Goal: Check status: Check status

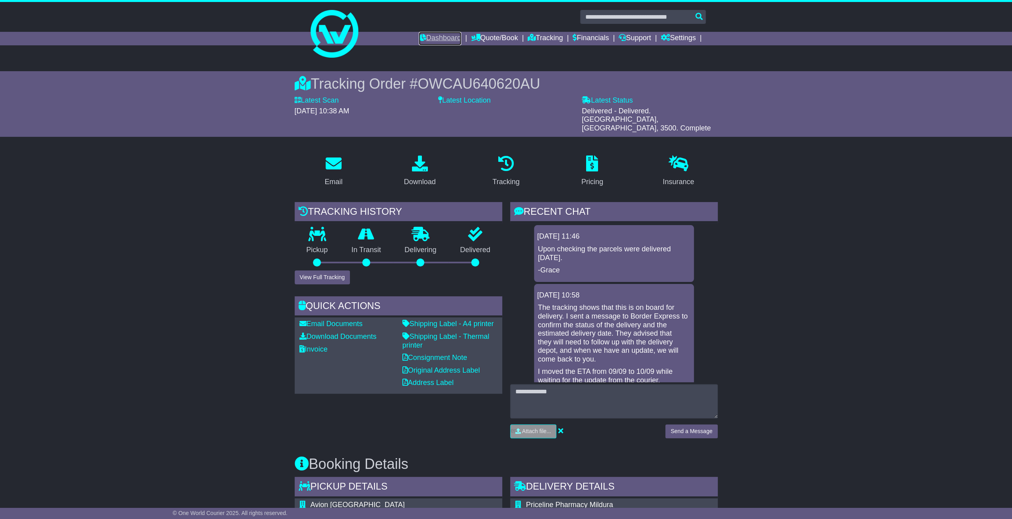
click at [450, 38] on link "Dashboard" at bounding box center [440, 39] width 43 height 14
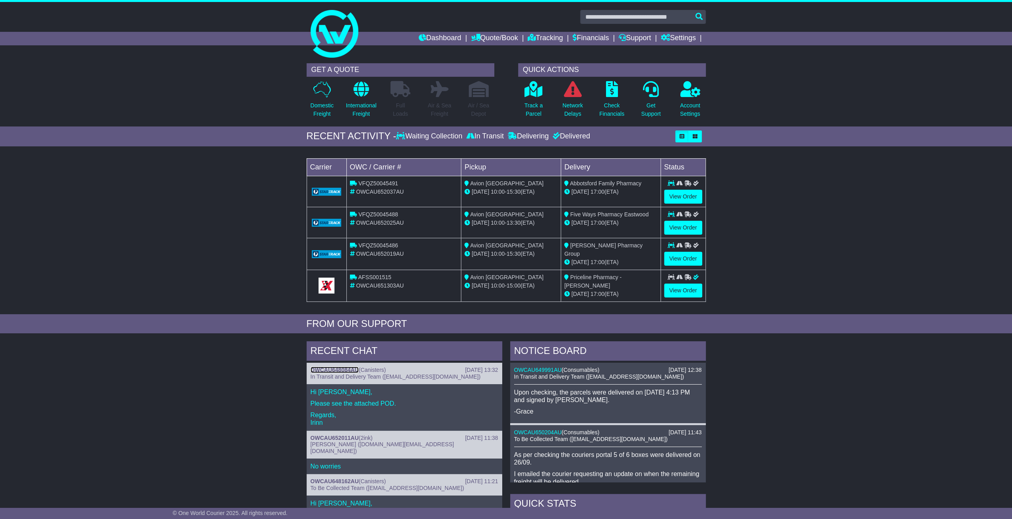
click at [327, 367] on link "OWCAU648084AU" at bounding box center [335, 370] width 48 height 6
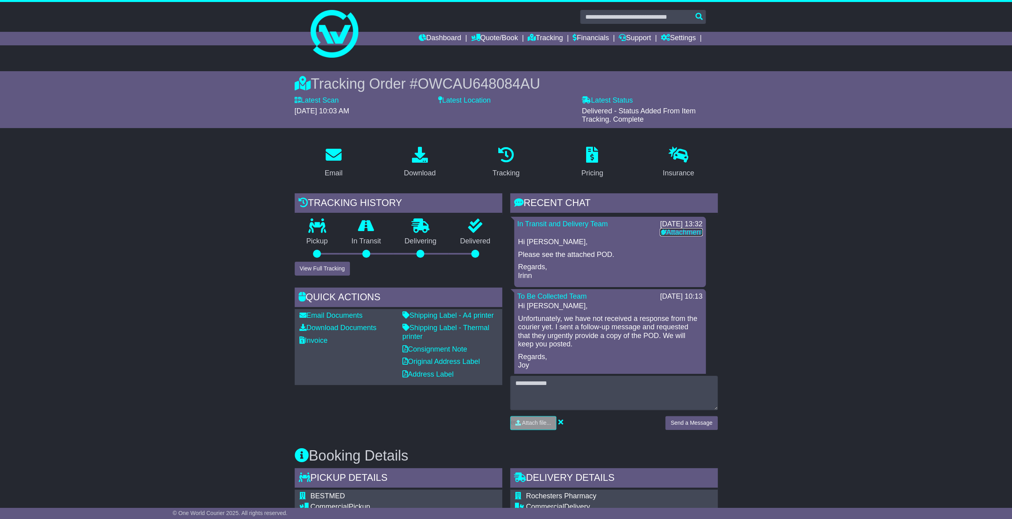
click at [676, 233] on link "Attachment" at bounding box center [681, 232] width 43 height 8
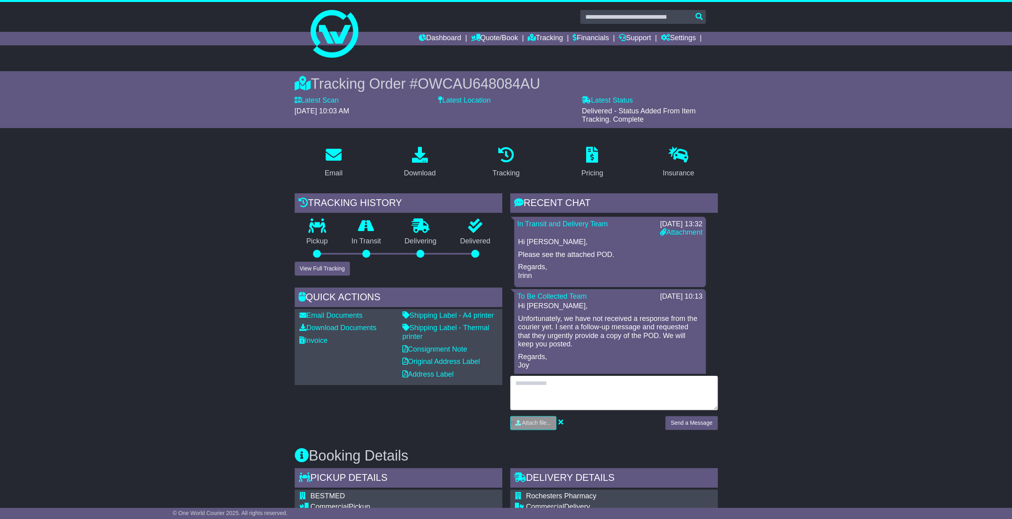
click at [594, 376] on textarea at bounding box center [614, 393] width 208 height 34
type textarea "*******"
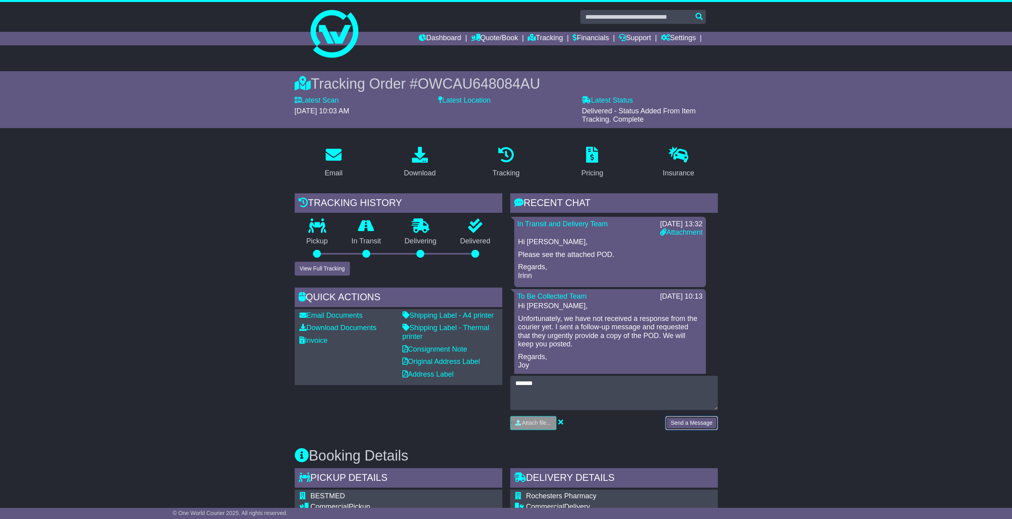
click at [685, 427] on button "Send a Message" at bounding box center [692, 423] width 52 height 14
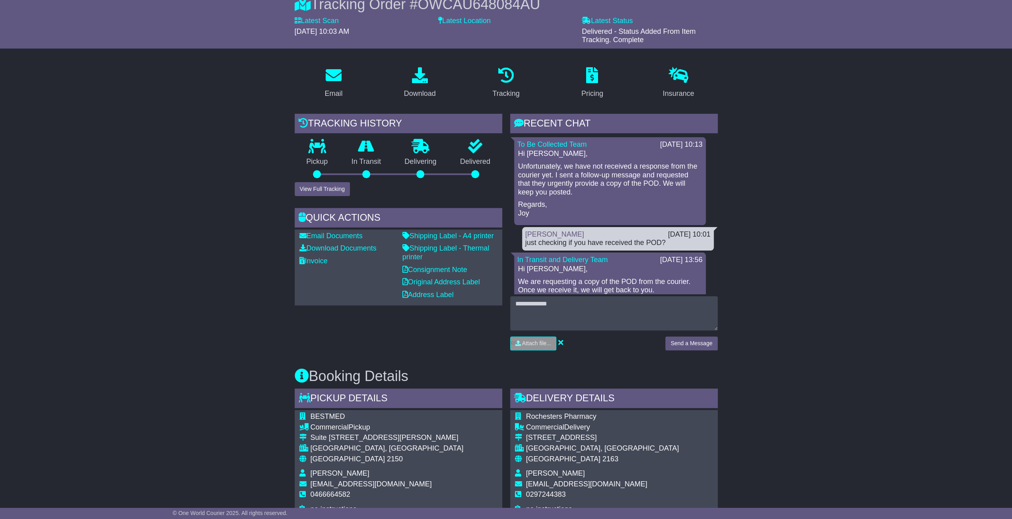
scroll to position [40, 0]
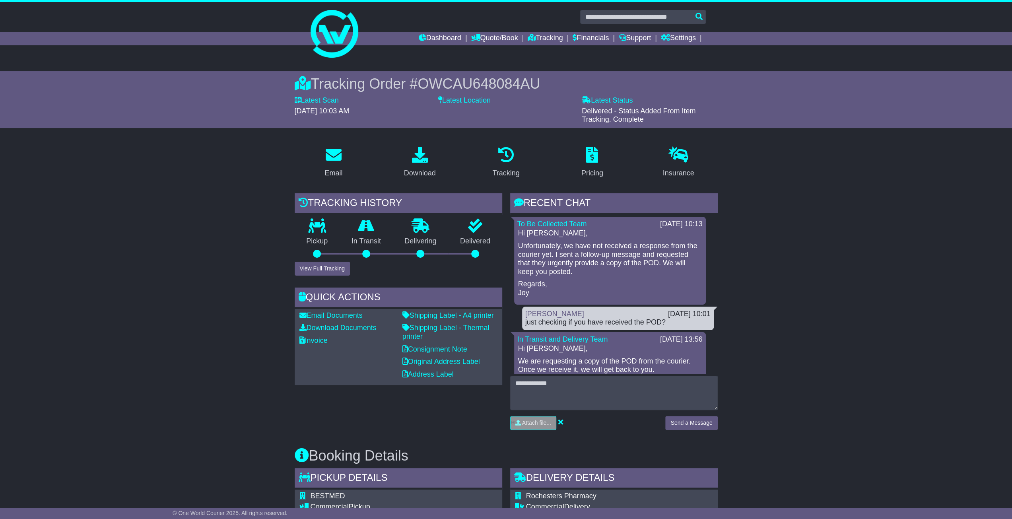
scroll to position [0, 0]
click at [496, 40] on link "Quote/Book" at bounding box center [494, 39] width 47 height 14
click at [487, 49] on link "Domestic" at bounding box center [502, 52] width 63 height 9
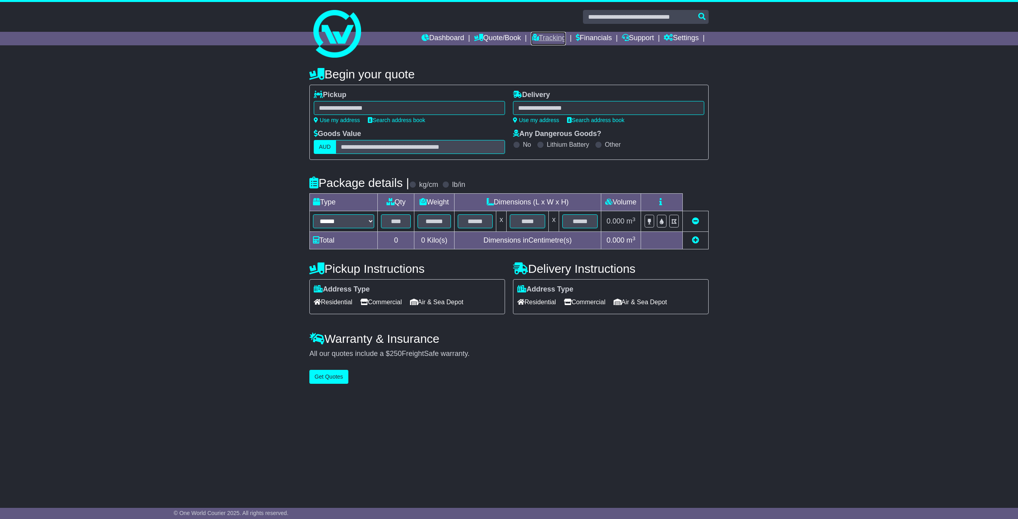
click at [552, 41] on link "Tracking" at bounding box center [548, 39] width 35 height 14
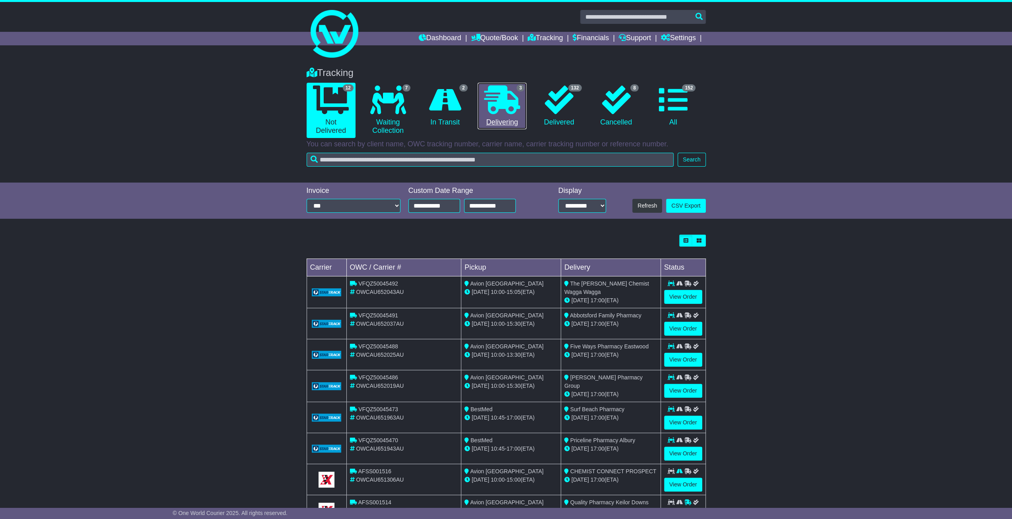
click at [516, 115] on link "3 Delivering" at bounding box center [502, 106] width 49 height 47
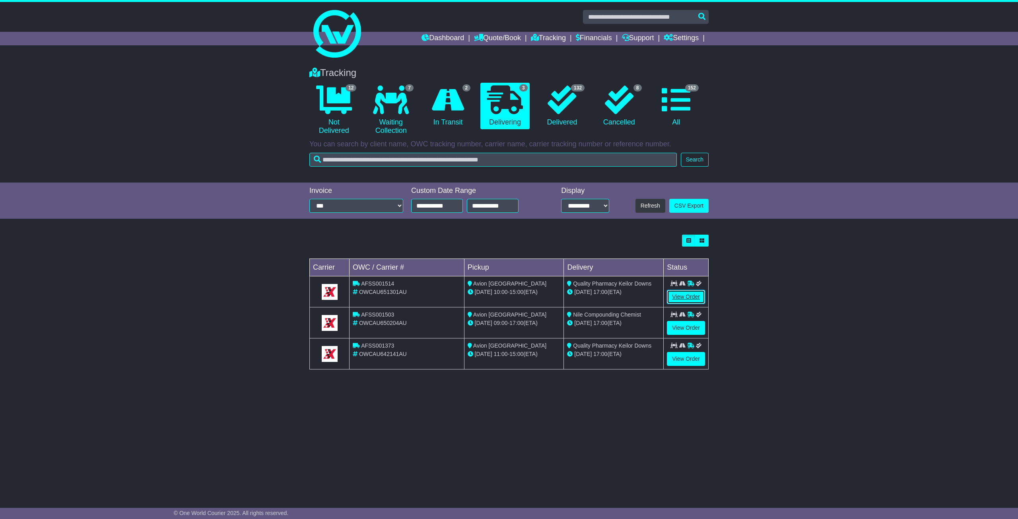
click at [684, 299] on link "View Order" at bounding box center [686, 297] width 38 height 14
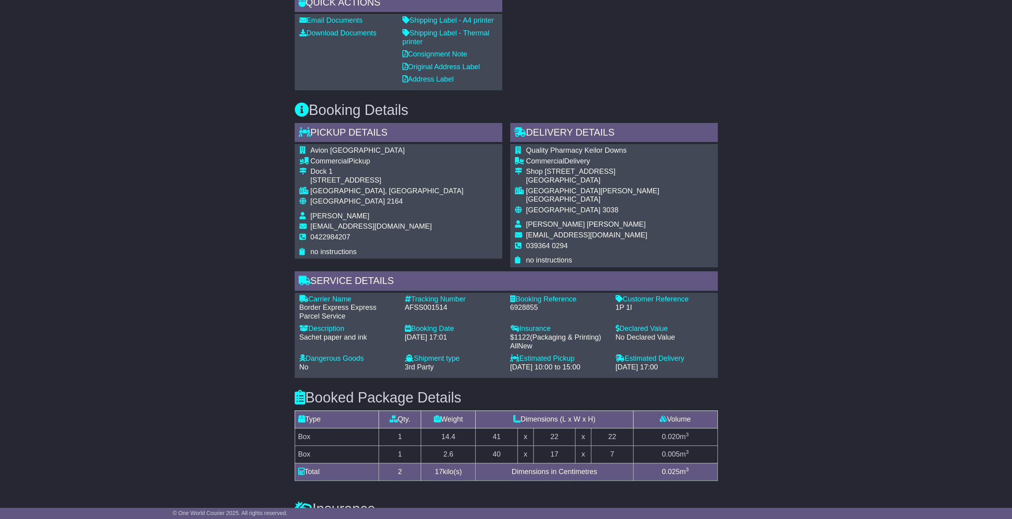
scroll to position [358, 0]
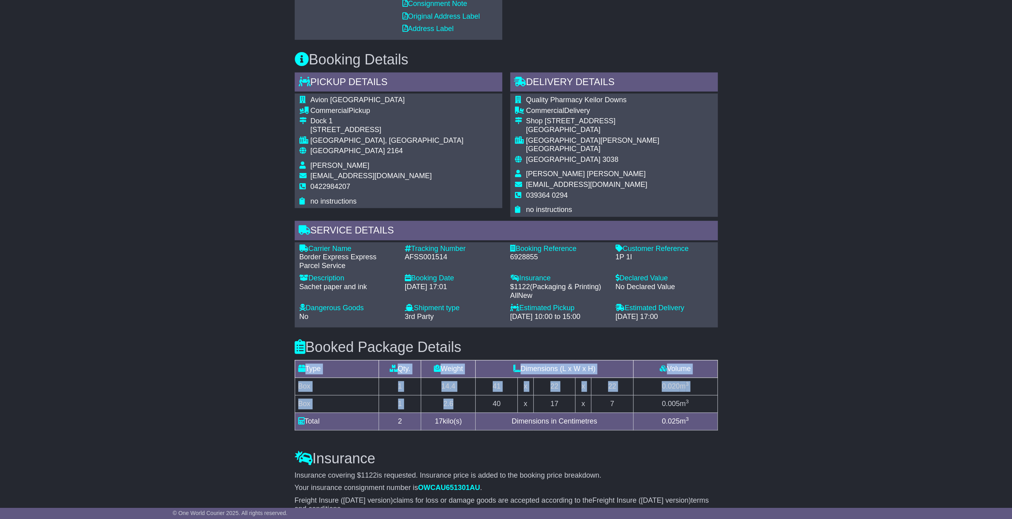
drag, startPoint x: 290, startPoint y: 390, endPoint x: 471, endPoint y: 390, distance: 181.0
click at [471, 390] on div "Email Download Tracking Pricing Insurance" at bounding box center [506, 240] width 1012 height 917
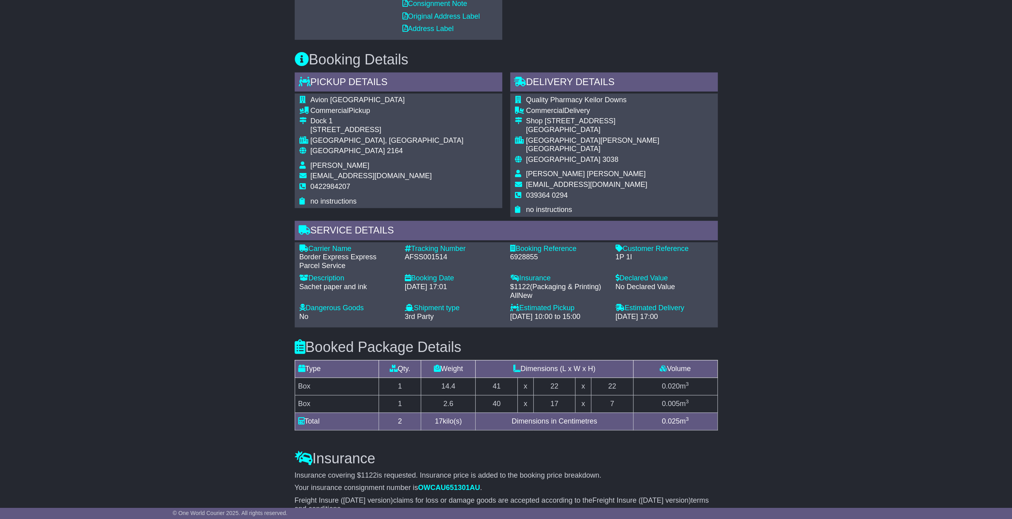
click at [479, 395] on td "40" at bounding box center [497, 404] width 42 height 18
drag, startPoint x: 302, startPoint y: 393, endPoint x: 618, endPoint y: 391, distance: 315.9
click at [618, 395] on tr "Box 1 2.6 40 x 17 x 7 0.005 m 3" at bounding box center [506, 404] width 423 height 18
click at [618, 395] on td "7" at bounding box center [612, 404] width 42 height 18
drag, startPoint x: 618, startPoint y: 391, endPoint x: 308, endPoint y: 389, distance: 310.3
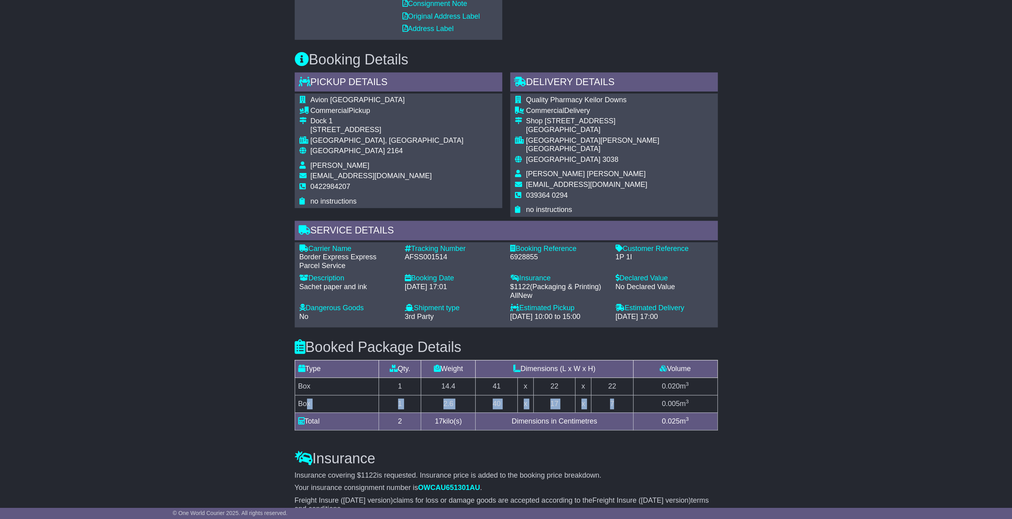
click at [305, 395] on tr "Box 1 2.6 40 x 17 x 7 0.005 m 3" at bounding box center [506, 404] width 423 height 18
drag, startPoint x: 299, startPoint y: 376, endPoint x: 621, endPoint y: 375, distance: 321.4
click at [621, 378] on tr "Box 1 14.4 41 x 22 x 22 0.020 m 3" at bounding box center [506, 387] width 423 height 18
click at [613, 395] on td "7" at bounding box center [612, 404] width 42 height 18
drag, startPoint x: 619, startPoint y: 394, endPoint x: 451, endPoint y: 400, distance: 168.0
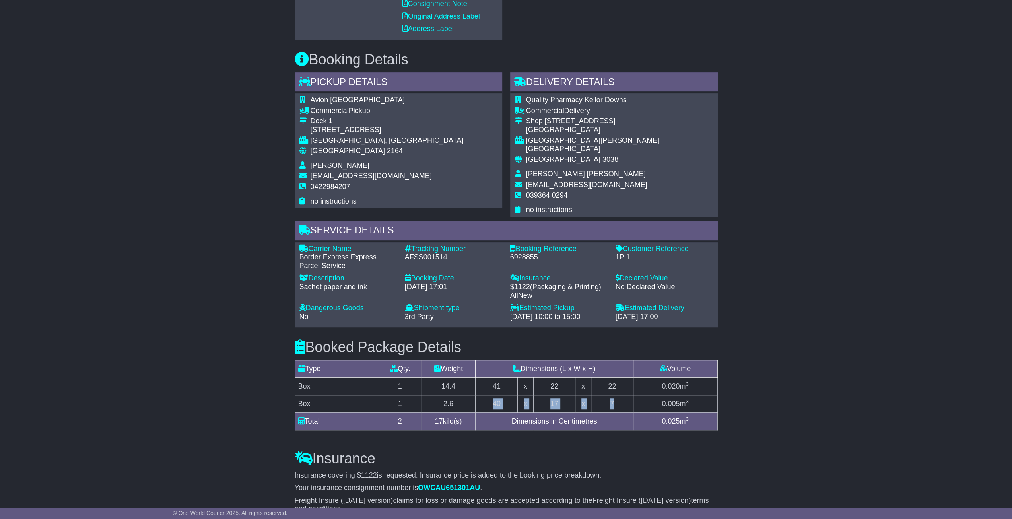
click at [451, 400] on tr "Box 1 2.6 40 x 17 x 7 0.005 m 3" at bounding box center [506, 404] width 423 height 18
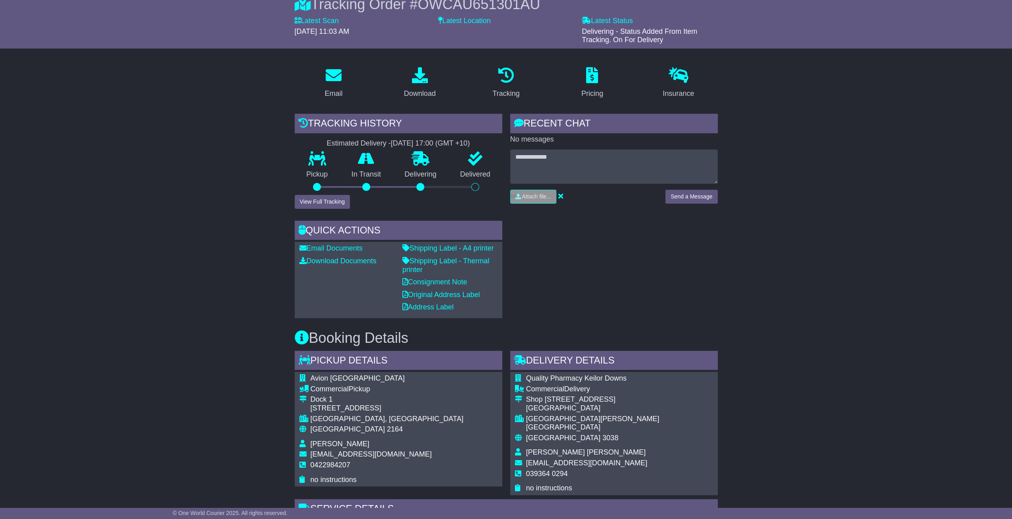
scroll to position [0, 0]
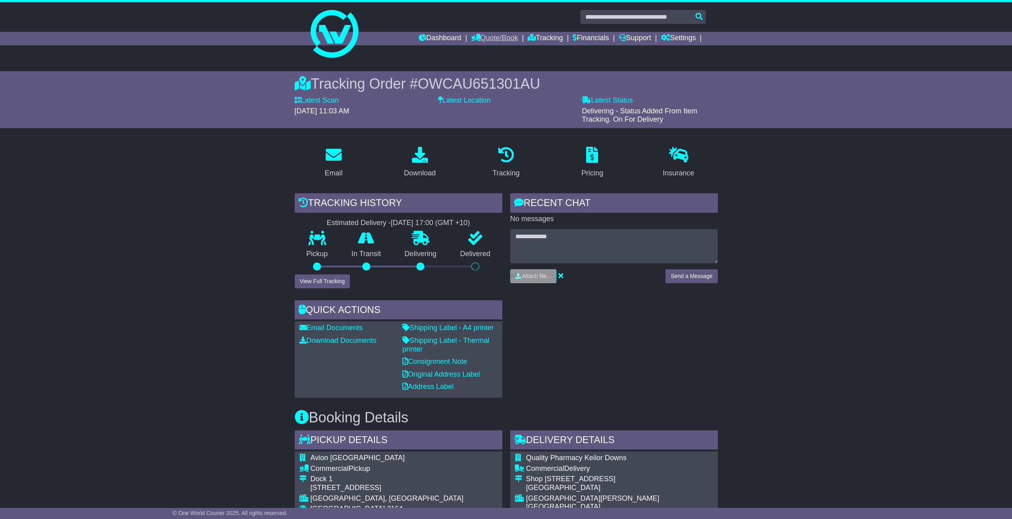
click at [505, 39] on link "Quote/Book" at bounding box center [494, 39] width 47 height 14
click at [493, 50] on link "Domestic" at bounding box center [502, 52] width 63 height 9
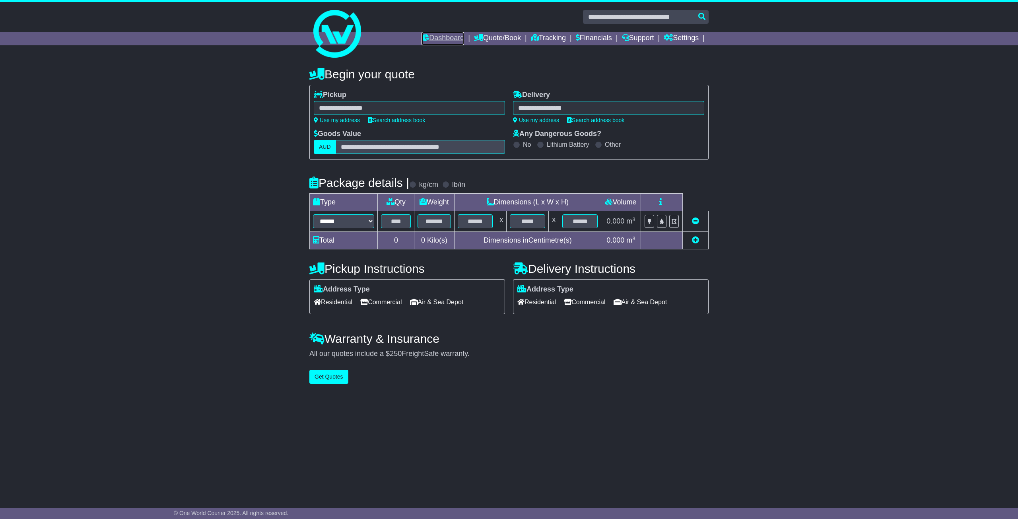
click at [456, 41] on link "Dashboard" at bounding box center [443, 39] width 43 height 14
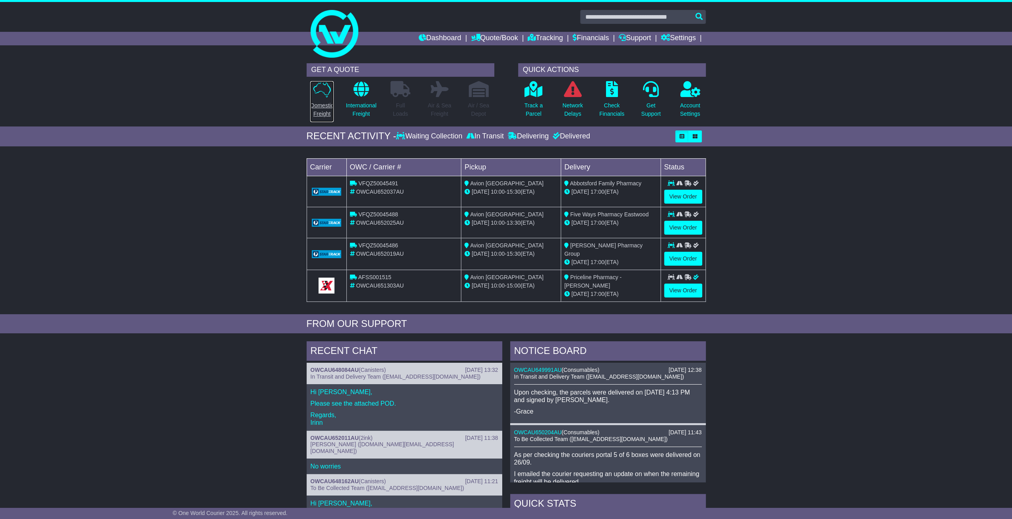
click at [326, 114] on p "Domestic Freight" at bounding box center [321, 109] width 23 height 17
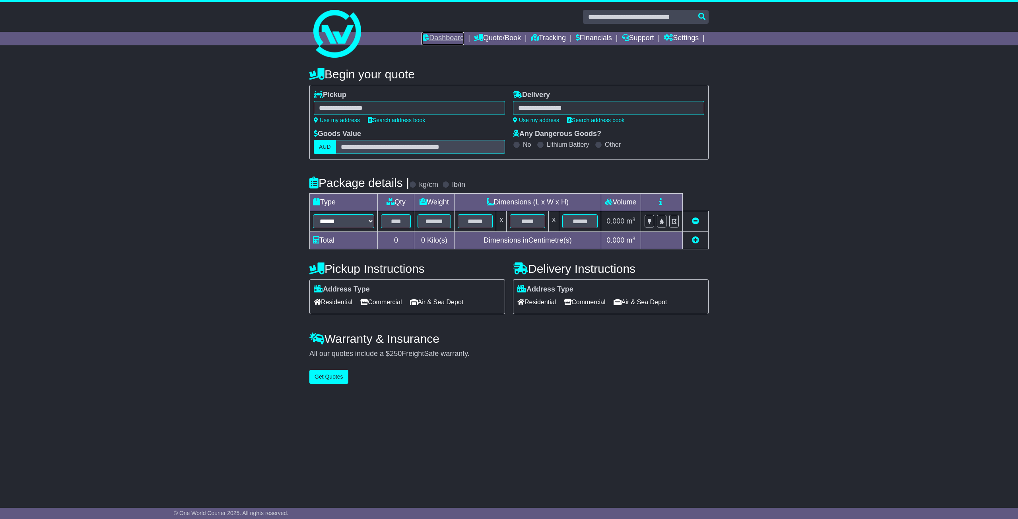
click at [434, 36] on link "Dashboard" at bounding box center [443, 39] width 43 height 14
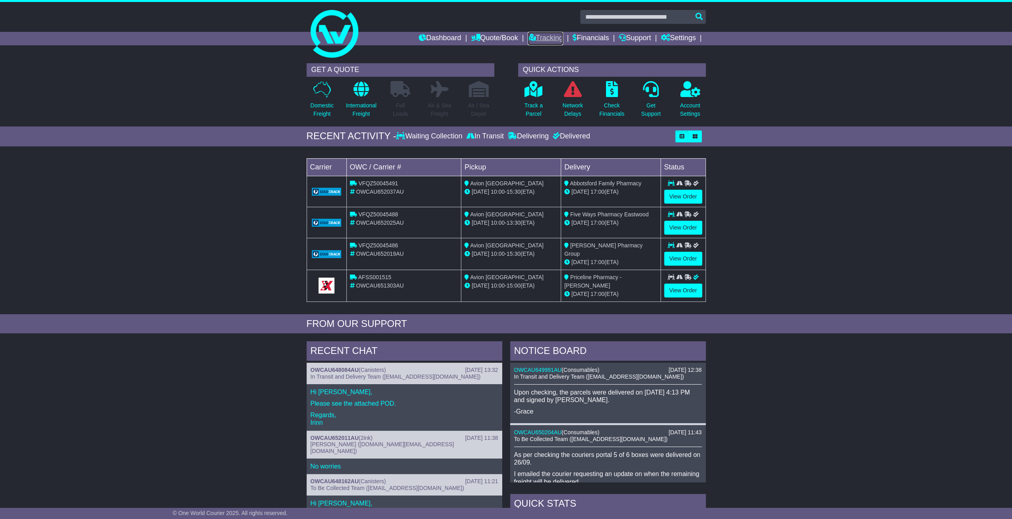
click at [544, 38] on link "Tracking" at bounding box center [545, 39] width 35 height 14
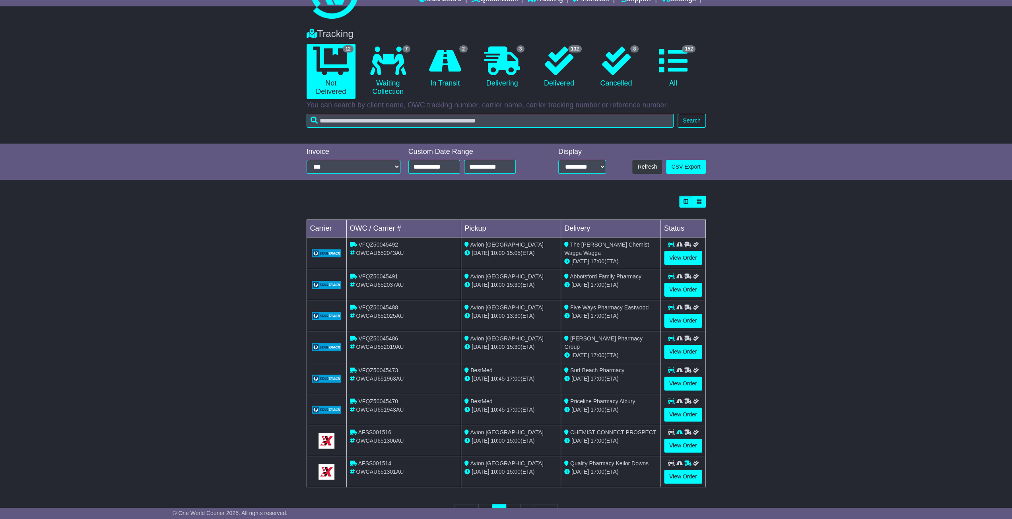
scroll to position [40, 0]
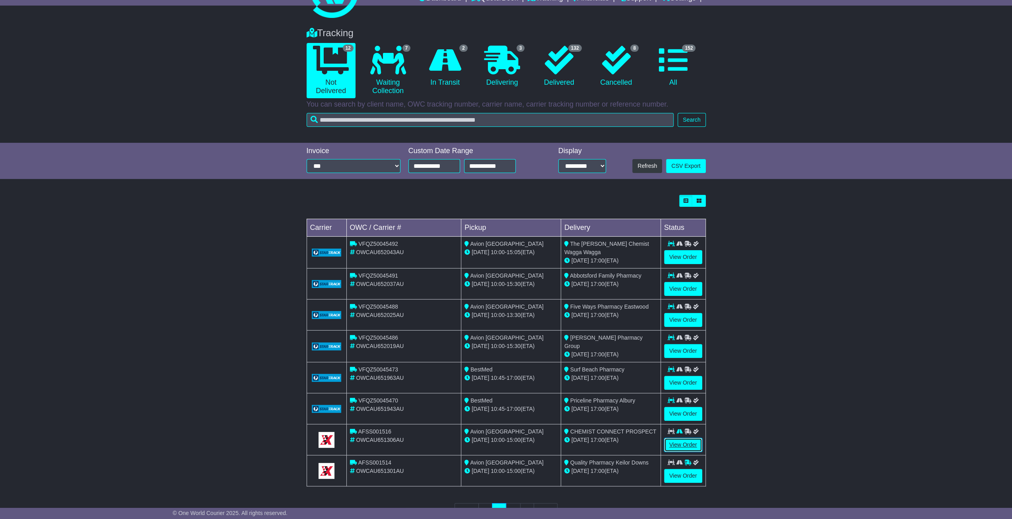
click at [687, 440] on link "View Order" at bounding box center [683, 445] width 38 height 14
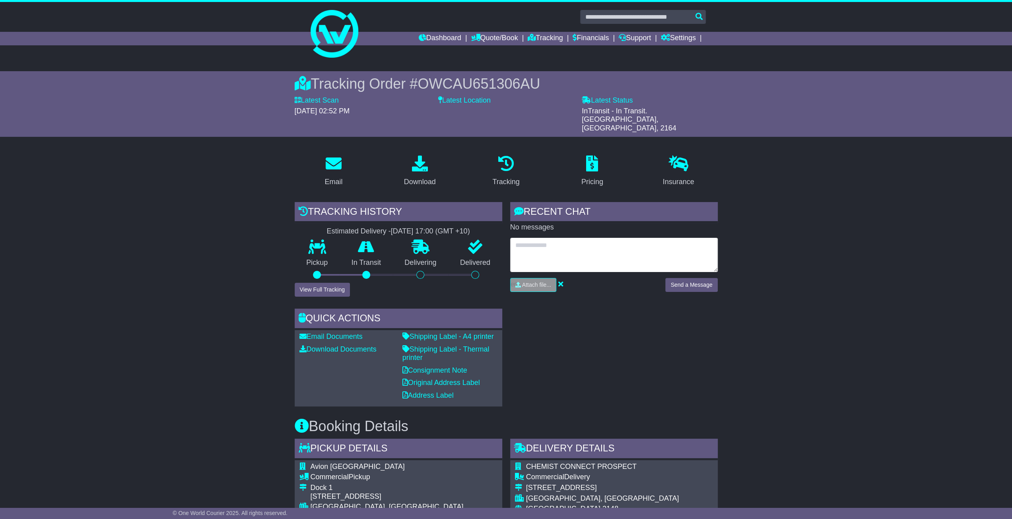
click at [592, 238] on textarea at bounding box center [614, 255] width 208 height 34
type textarea "**********"
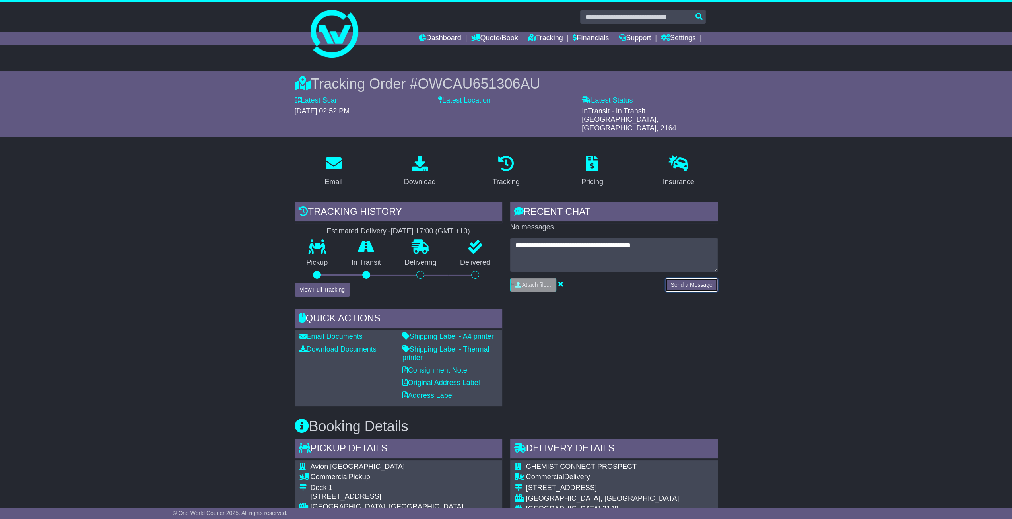
click at [711, 278] on button "Send a Message" at bounding box center [692, 285] width 52 height 14
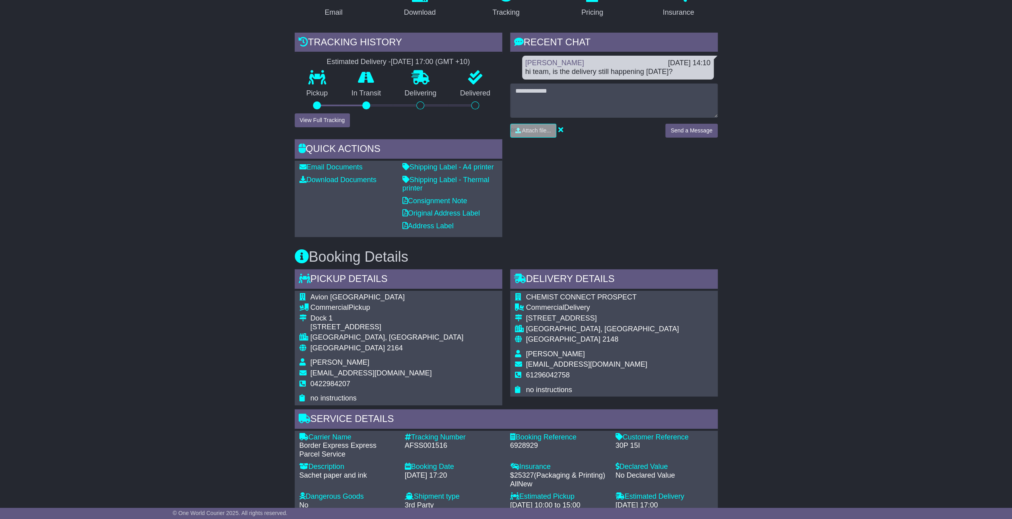
scroll to position [199, 0]
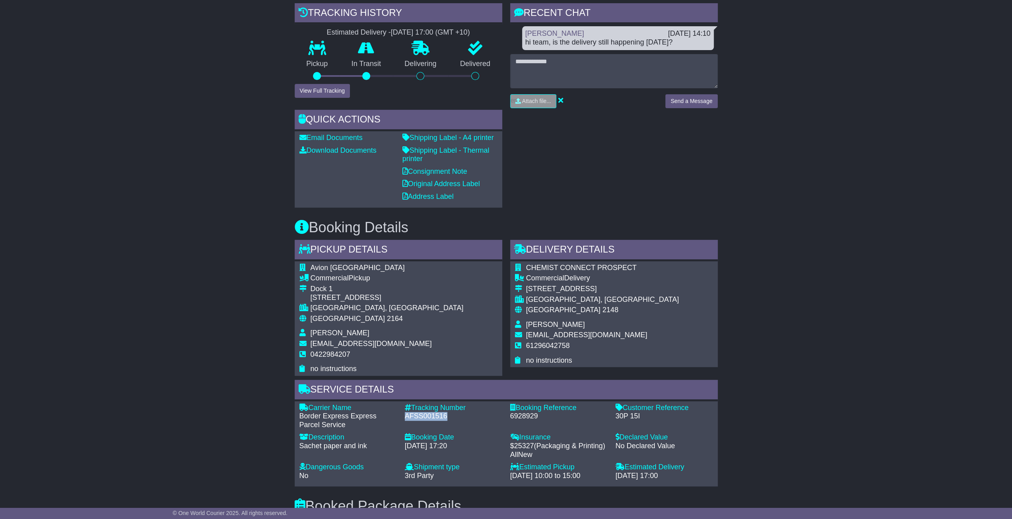
drag, startPoint x: 457, startPoint y: 406, endPoint x: 404, endPoint y: 404, distance: 52.6
click at [404, 404] on div "Tracking Number - AFSS001516" at bounding box center [453, 417] width 105 height 26
copy div "AFSS001516"
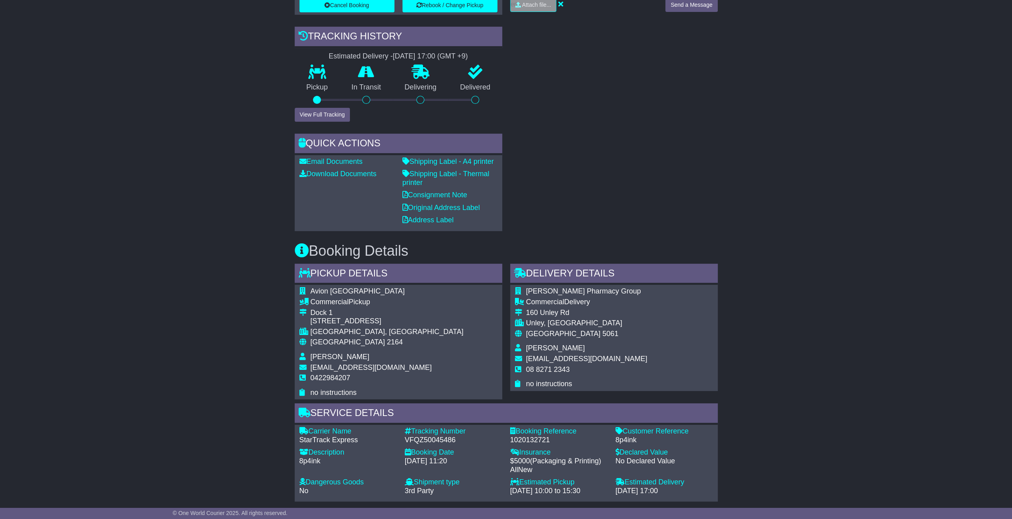
scroll to position [358, 0]
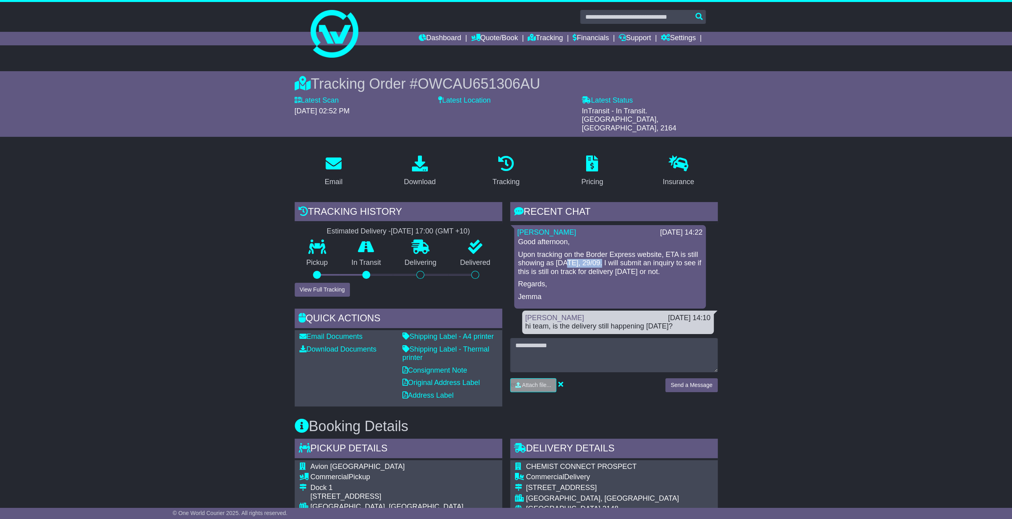
drag, startPoint x: 564, startPoint y: 254, endPoint x: 672, endPoint y: 254, distance: 108.2
click at [672, 254] on p "Upon tracking on the Border Express website, ETA is still showing as [DATE], 29…" at bounding box center [610, 264] width 184 height 26
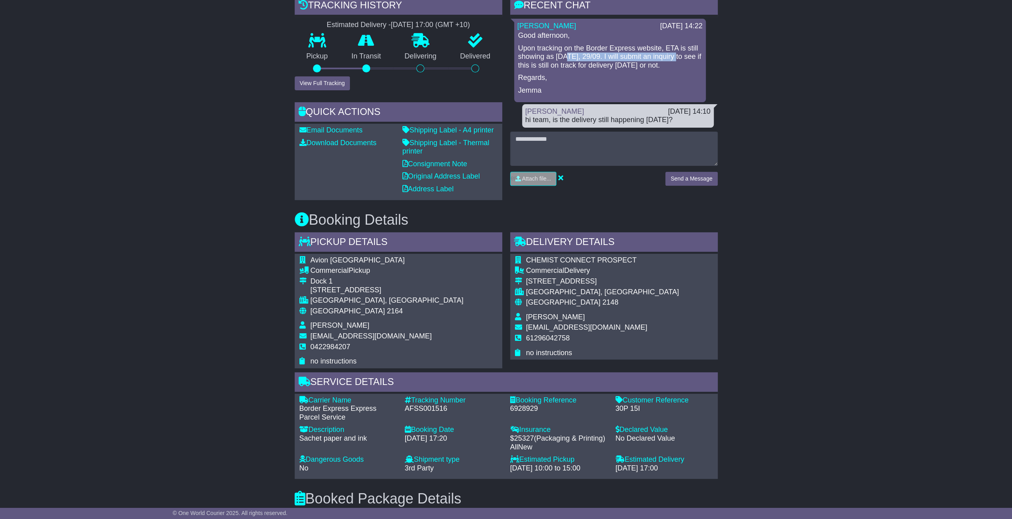
scroll to position [318, 0]
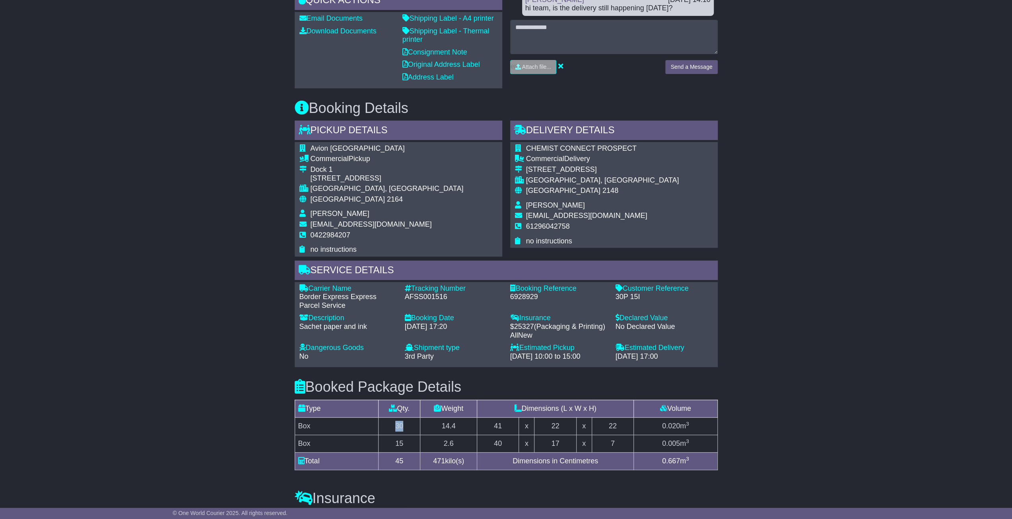
drag, startPoint x: 395, startPoint y: 417, endPoint x: 403, endPoint y: 416, distance: 7.2
click at [403, 417] on td "30" at bounding box center [399, 426] width 42 height 18
click at [334, 435] on td "Box" at bounding box center [337, 444] width 84 height 18
click at [397, 417] on td "30" at bounding box center [399, 426] width 42 height 18
drag, startPoint x: 390, startPoint y: 415, endPoint x: 406, endPoint y: 415, distance: 15.5
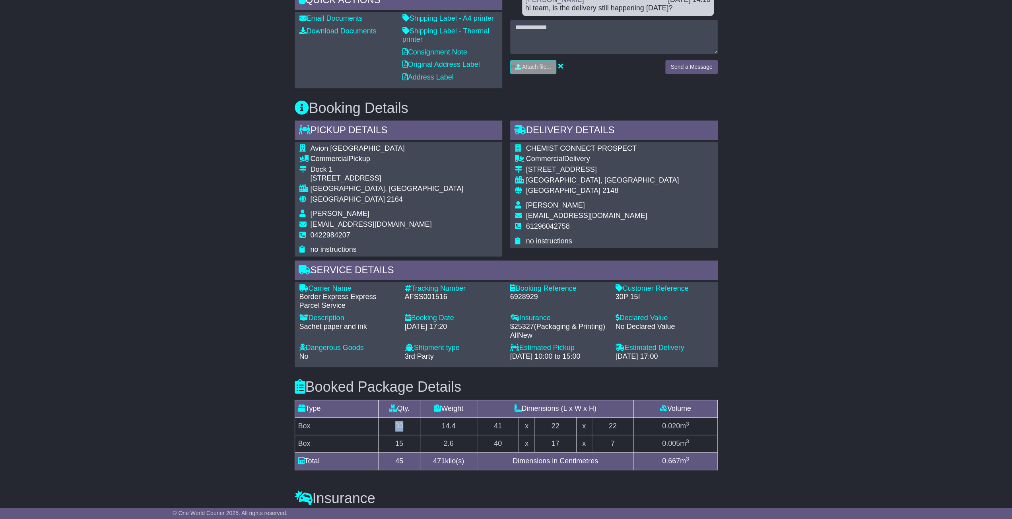
click at [406, 417] on td "30" at bounding box center [399, 426] width 42 height 18
drag, startPoint x: 392, startPoint y: 431, endPoint x: 415, endPoint y: 434, distance: 22.9
click at [415, 435] on td "15" at bounding box center [399, 444] width 42 height 18
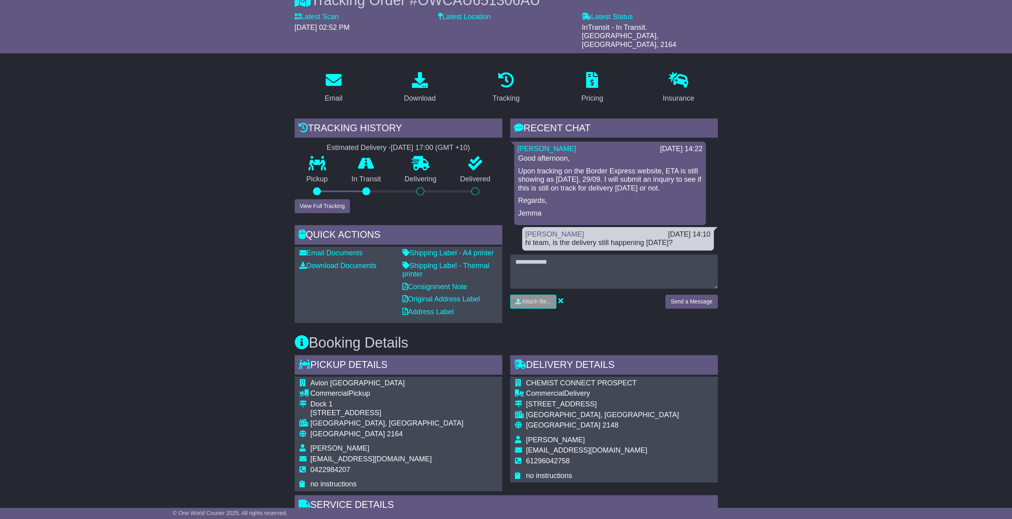
scroll to position [80, 0]
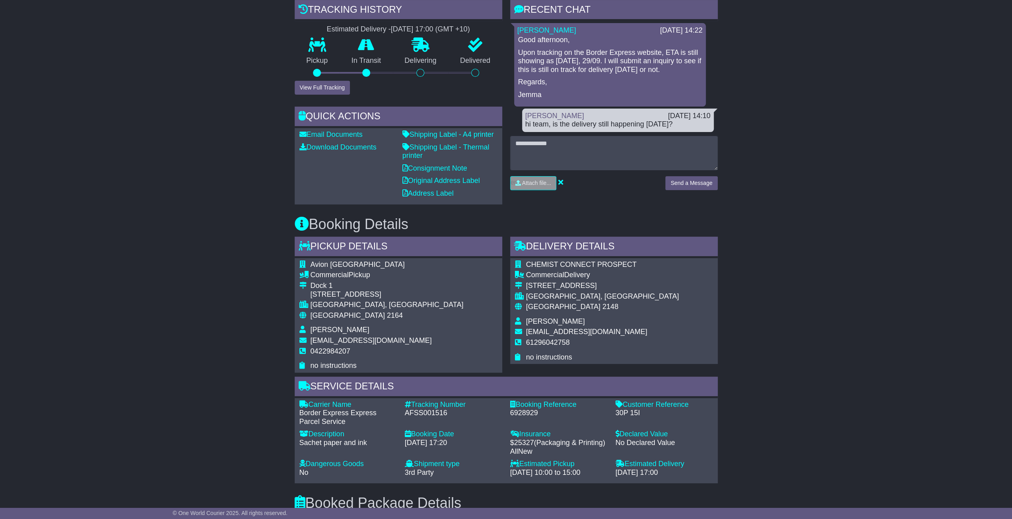
scroll to position [199, 0]
